Goal: Transaction & Acquisition: Book appointment/travel/reservation

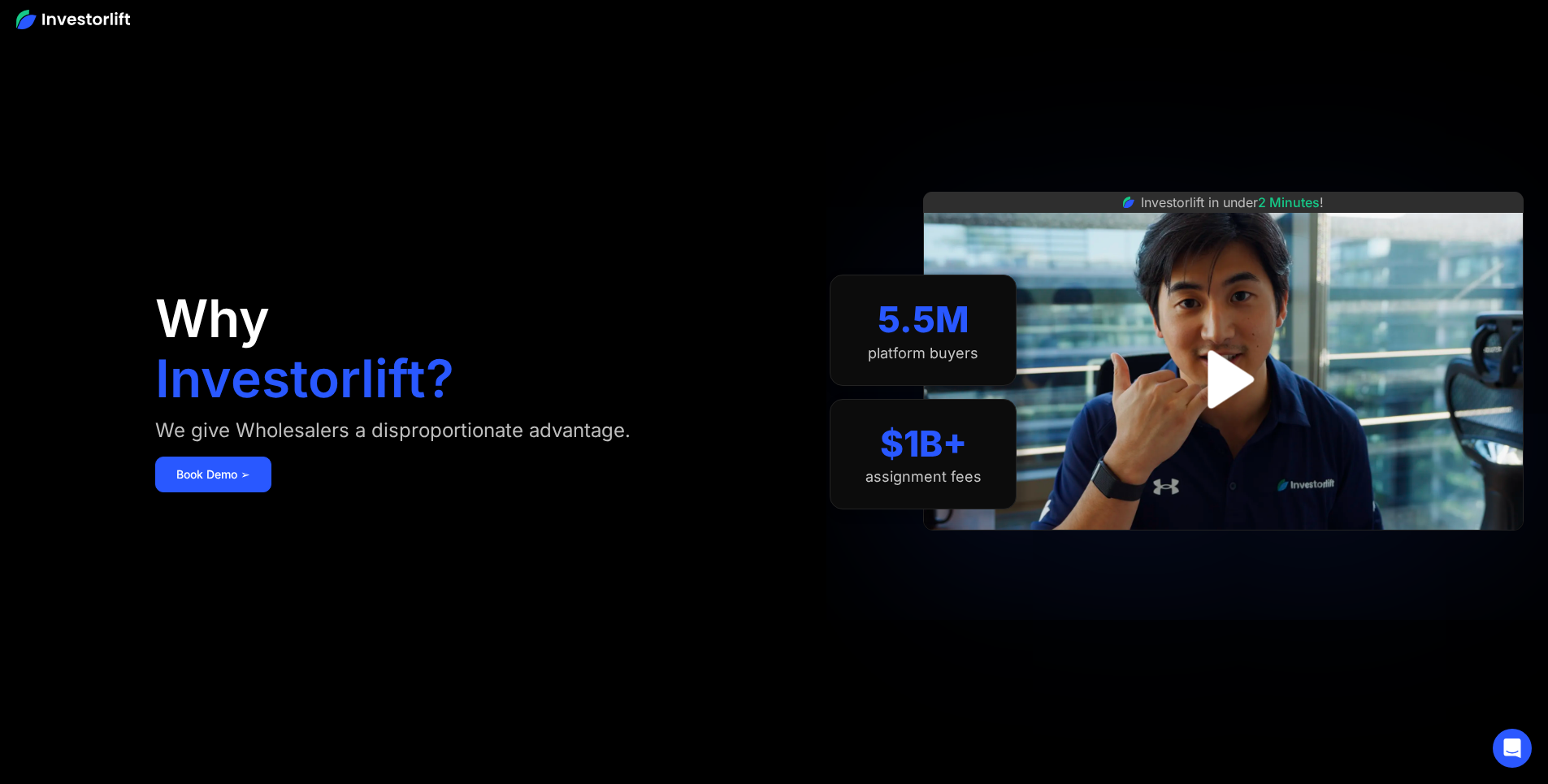
click at [1253, 367] on img "open lightbox" at bounding box center [1223, 378] width 104 height 104
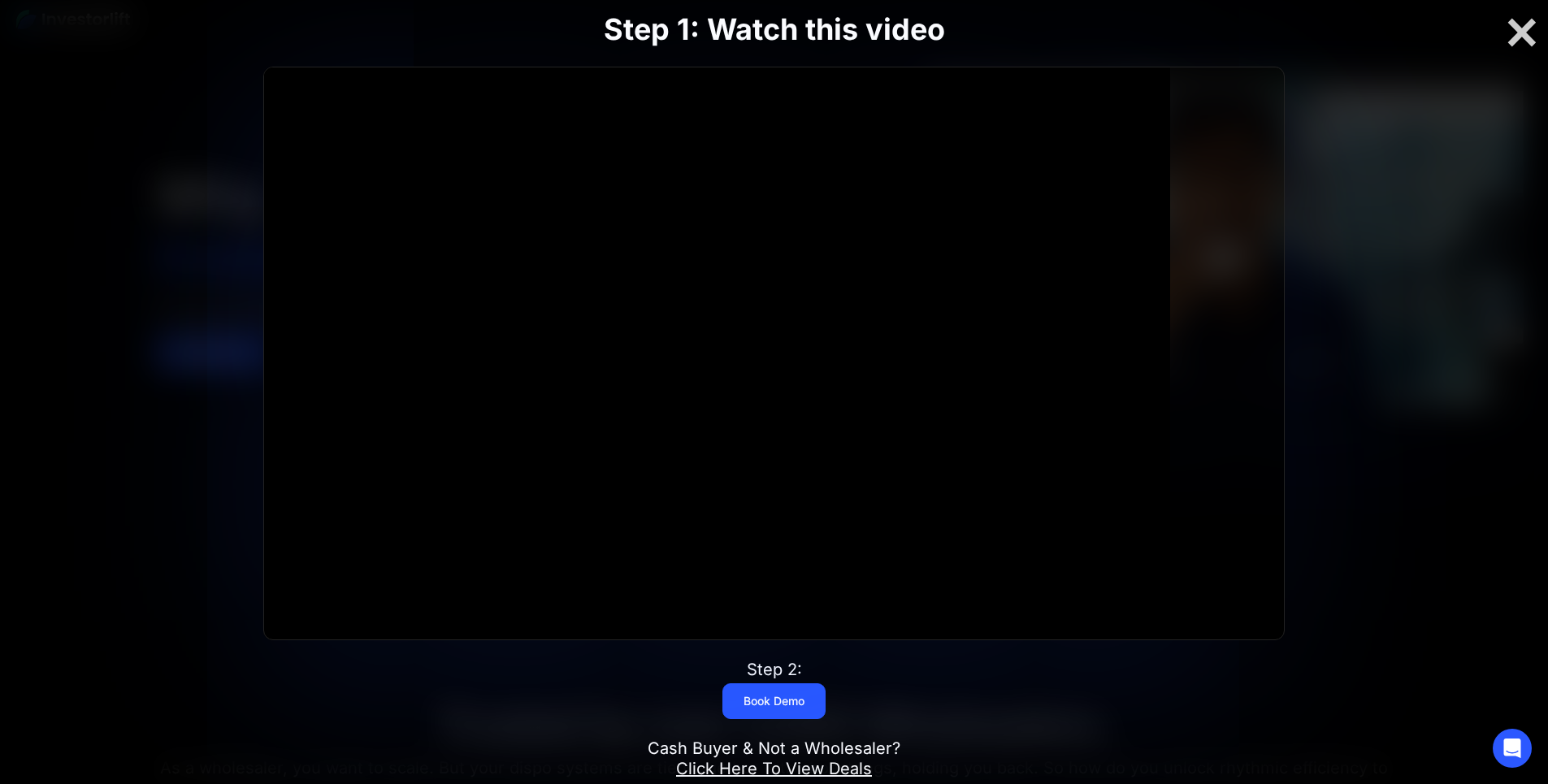
scroll to position [163, 0]
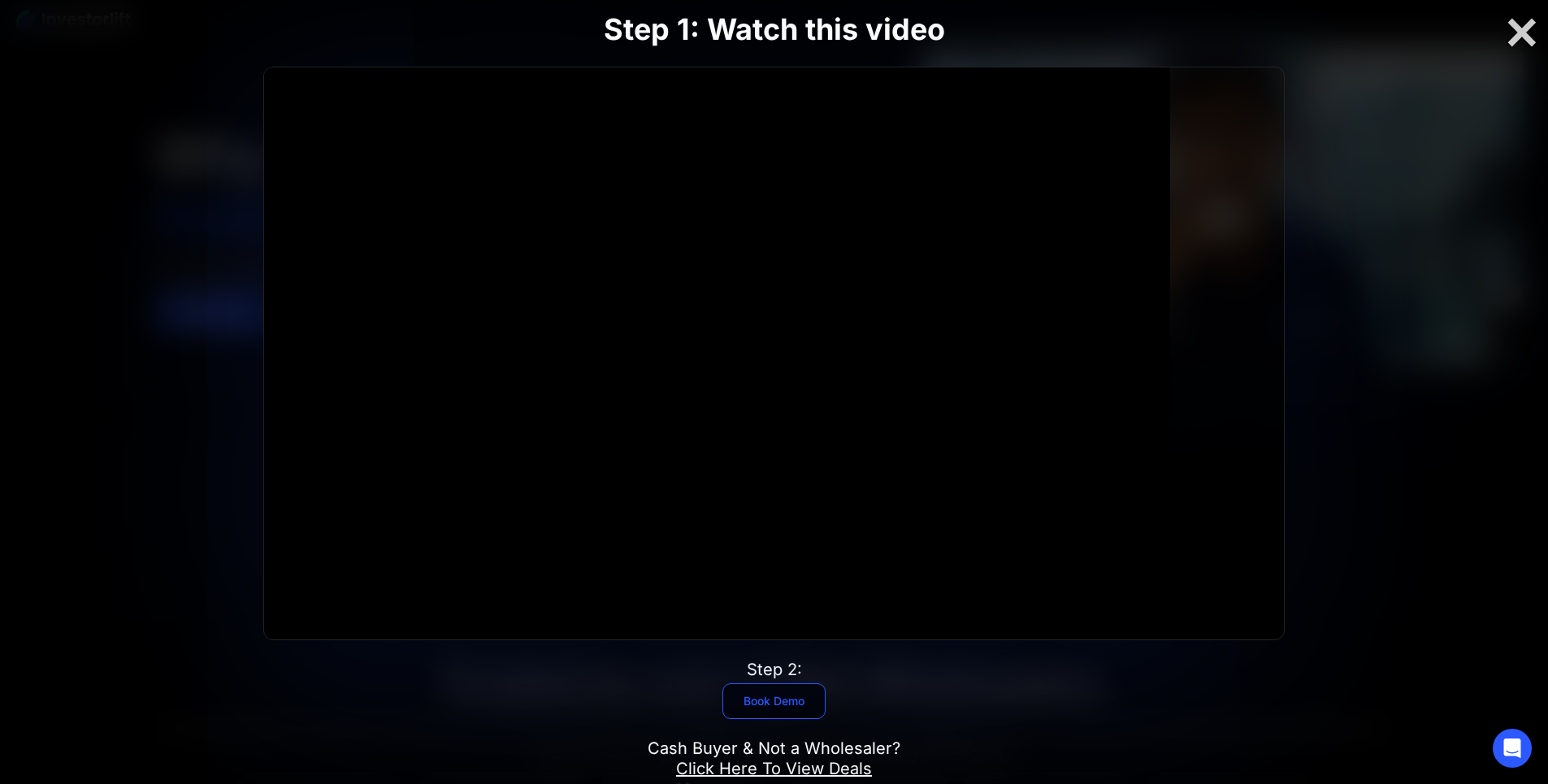
click at [799, 683] on link "Book Demo" at bounding box center [774, 701] width 104 height 36
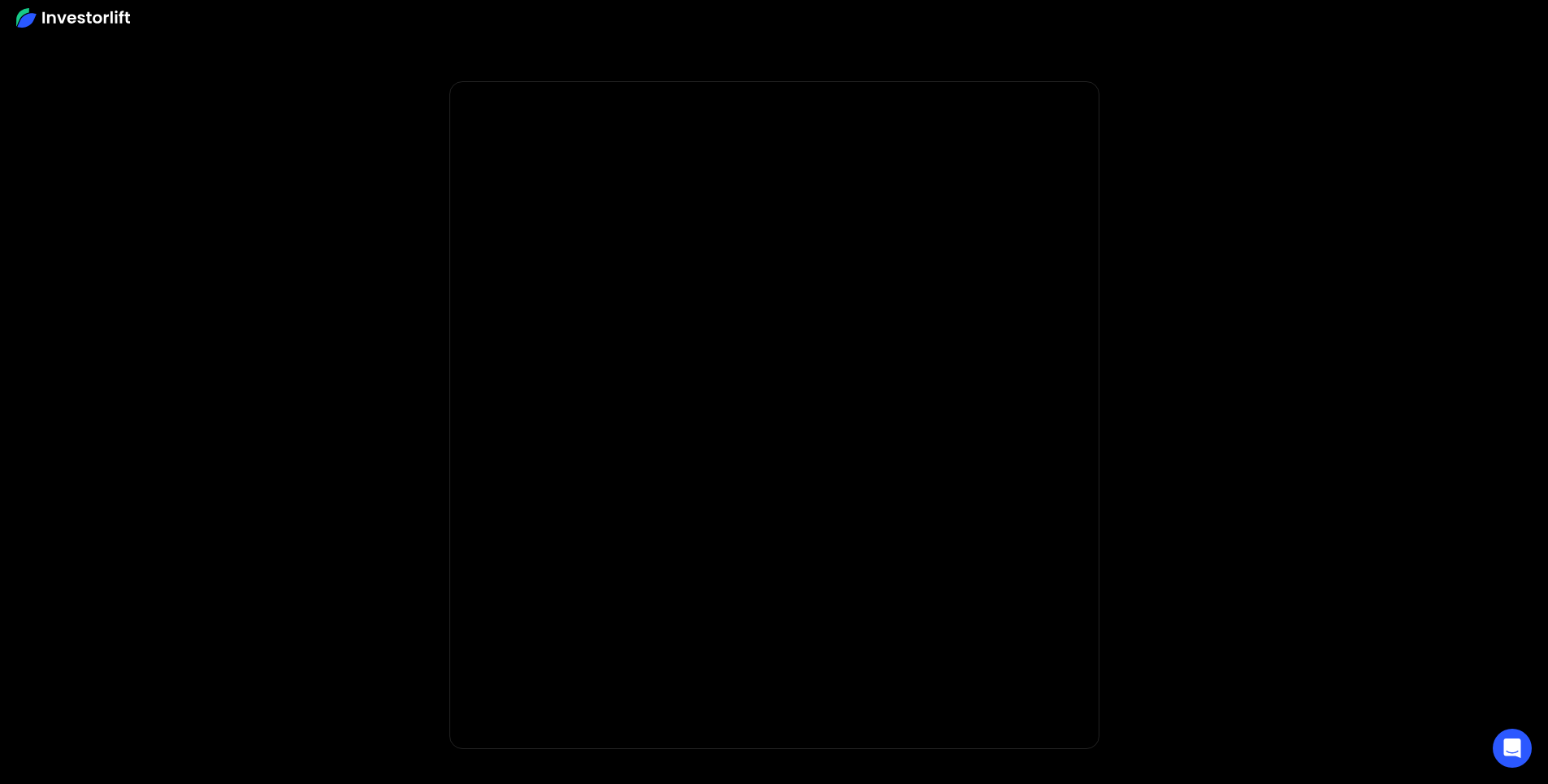
click at [93, 12] on img at bounding box center [73, 17] width 114 height 20
click at [104, 17] on img at bounding box center [73, 17] width 114 height 20
click at [74, 15] on img at bounding box center [73, 17] width 114 height 20
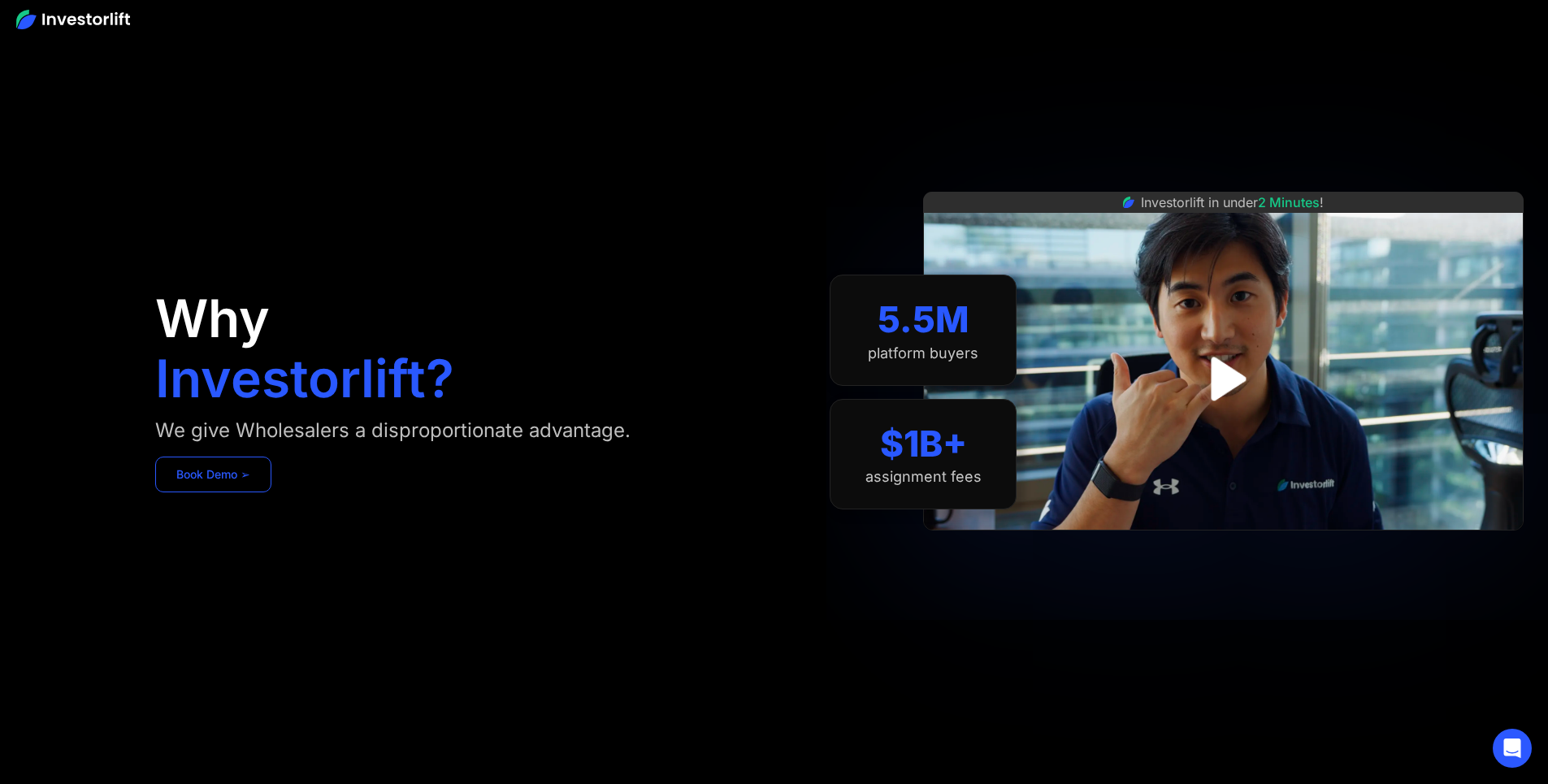
click at [271, 492] on link "Book Demo ➢" at bounding box center [213, 474] width 116 height 36
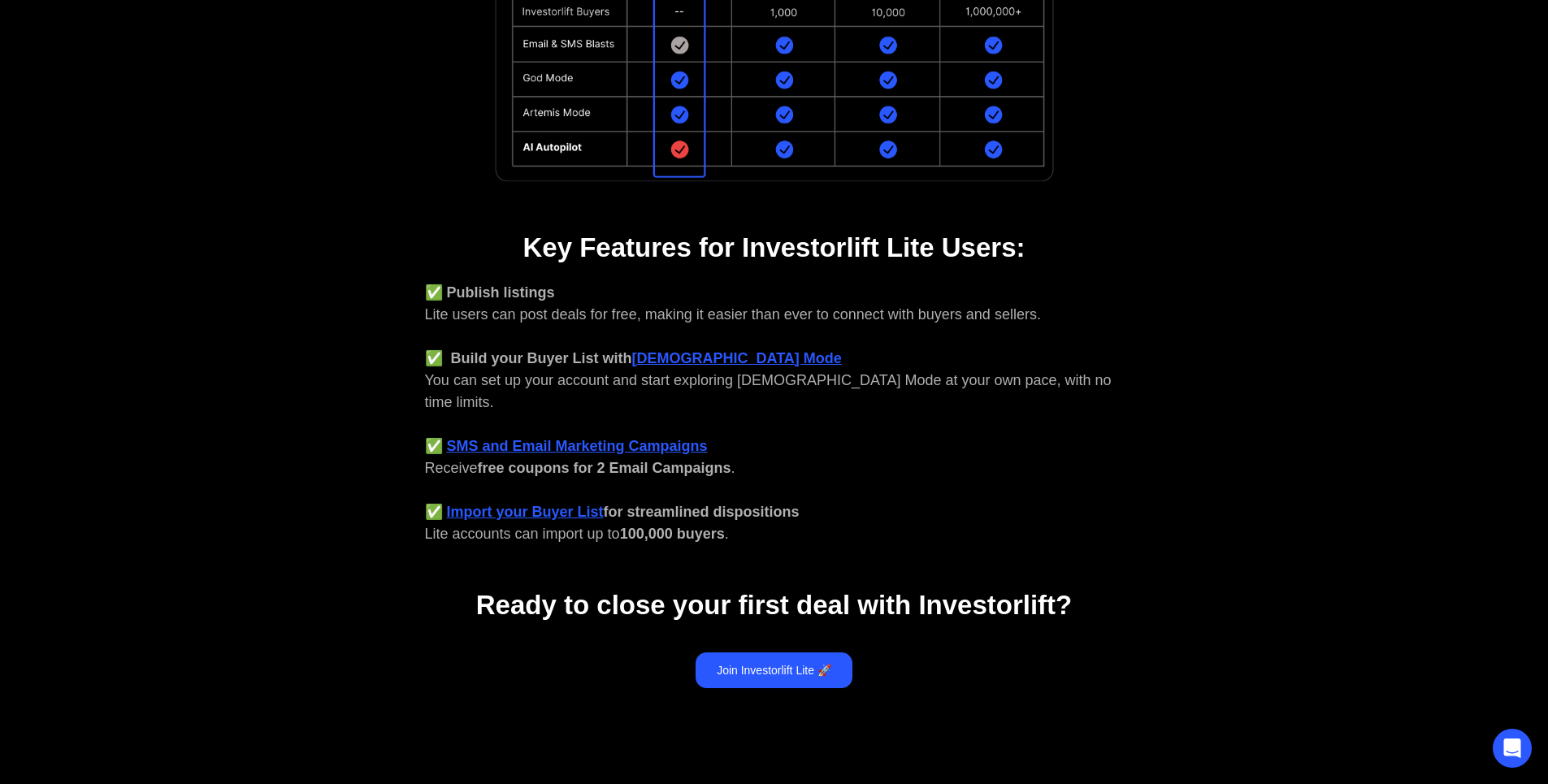
scroll to position [487, 0]
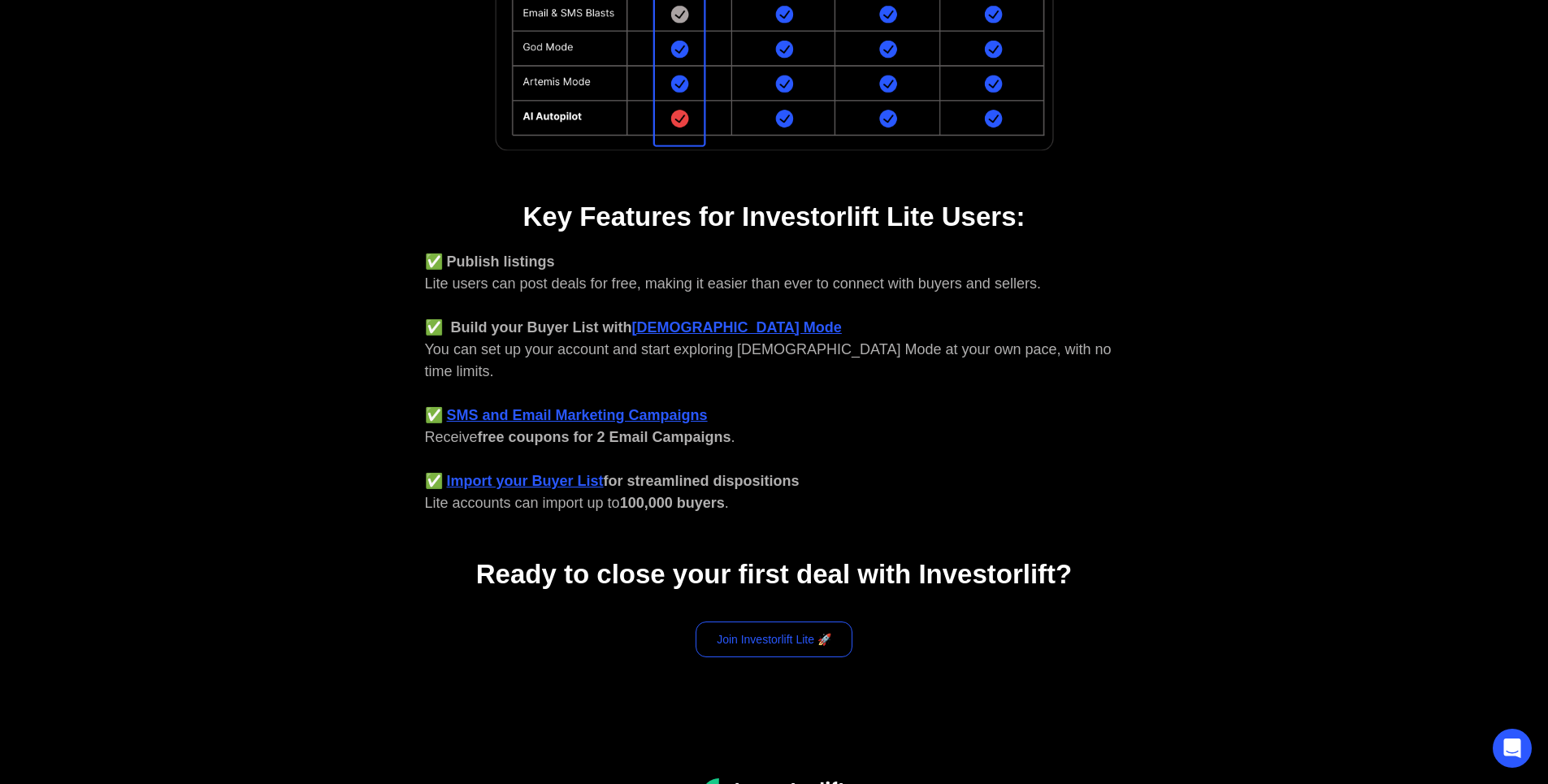
click at [754, 621] on link "Join Investorlift Lite 🚀" at bounding box center [773, 639] width 157 height 36
